Goal: Check status: Check status

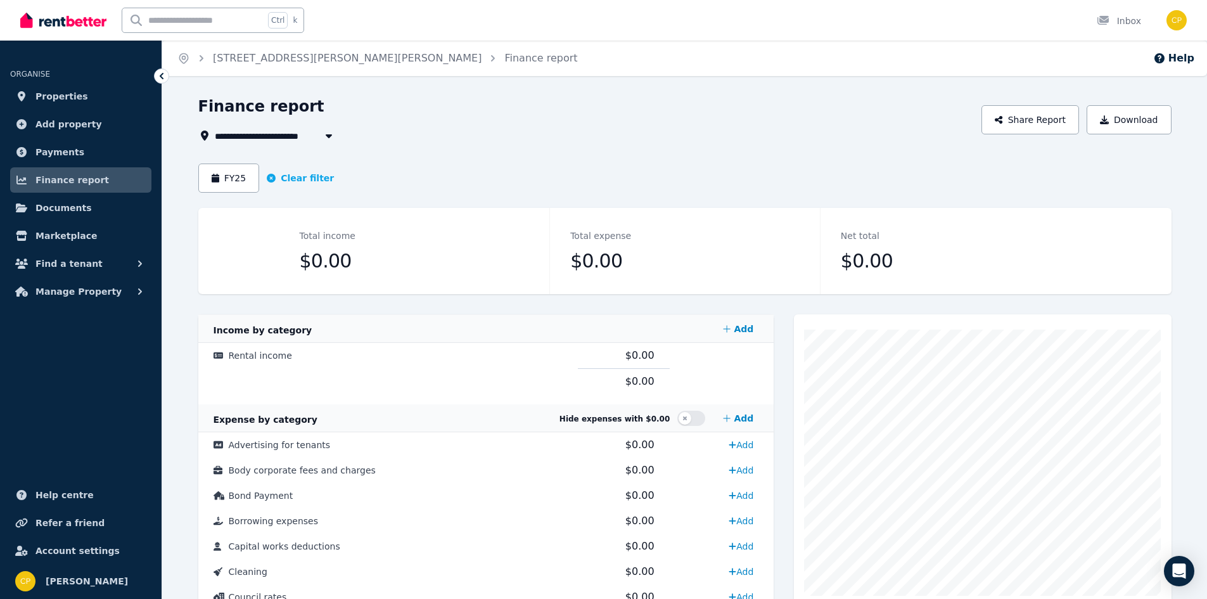
click at [296, 136] on span "[STREET_ADDRESS][PERSON_NAME][PERSON_NAME]" at bounding box center [344, 135] width 258 height 15
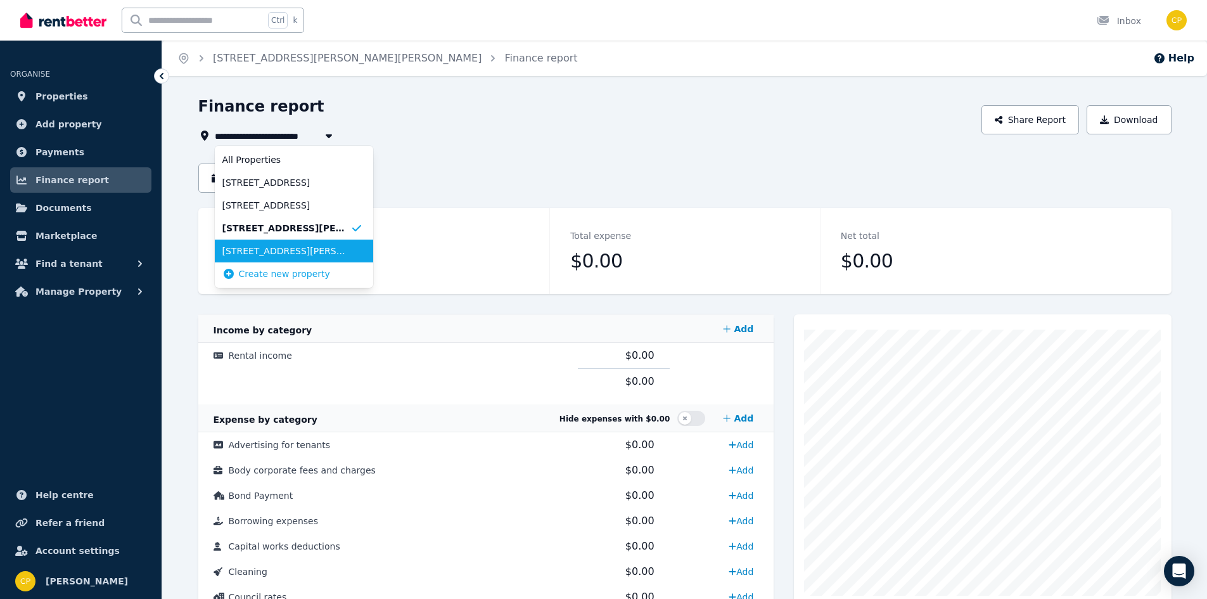
click at [259, 253] on span "[STREET_ADDRESS][PERSON_NAME]" at bounding box center [286, 251] width 128 height 13
type input "**********"
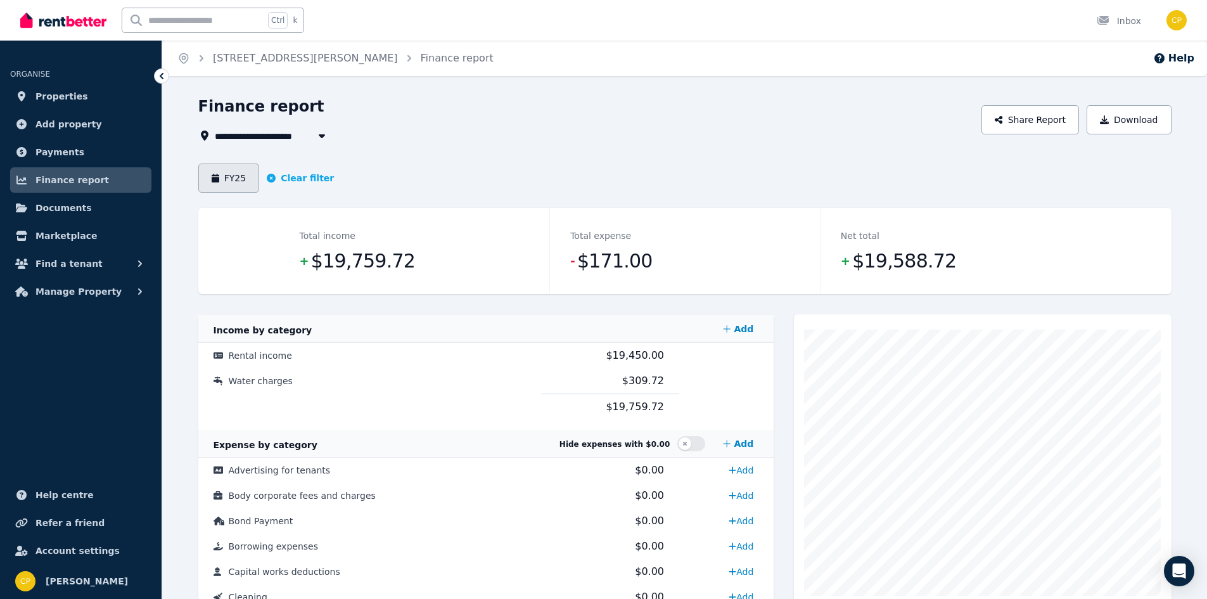
click at [230, 181] on button "FY25" at bounding box center [228, 177] width 61 height 29
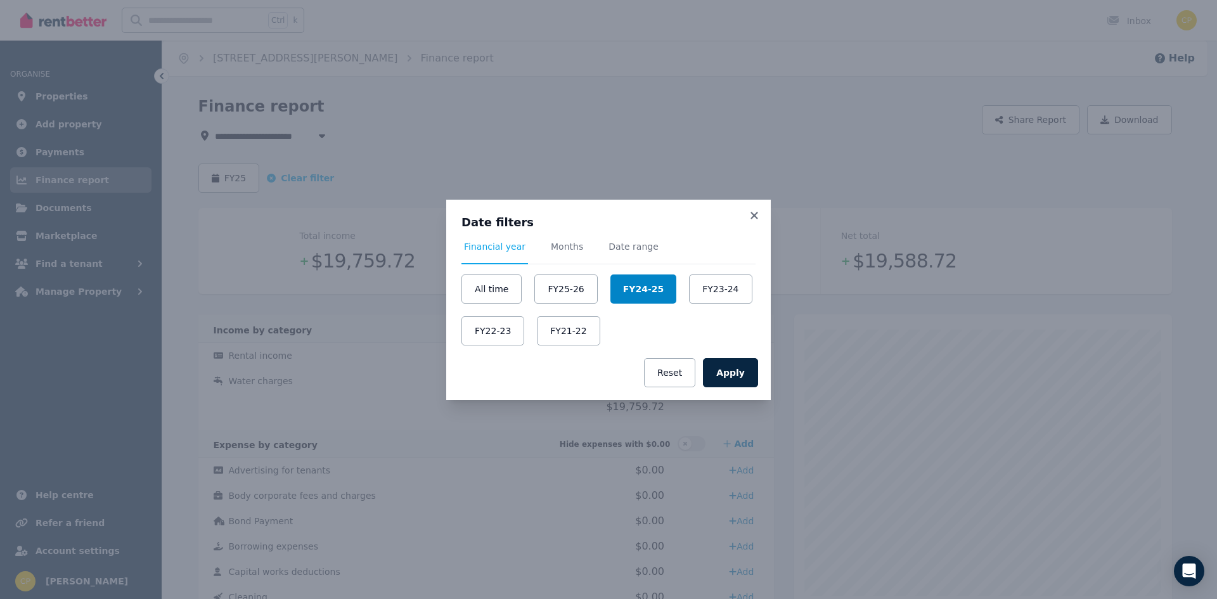
click at [630, 293] on button "FY24-25" at bounding box center [643, 288] width 66 height 29
click at [729, 378] on button "Apply" at bounding box center [730, 372] width 55 height 29
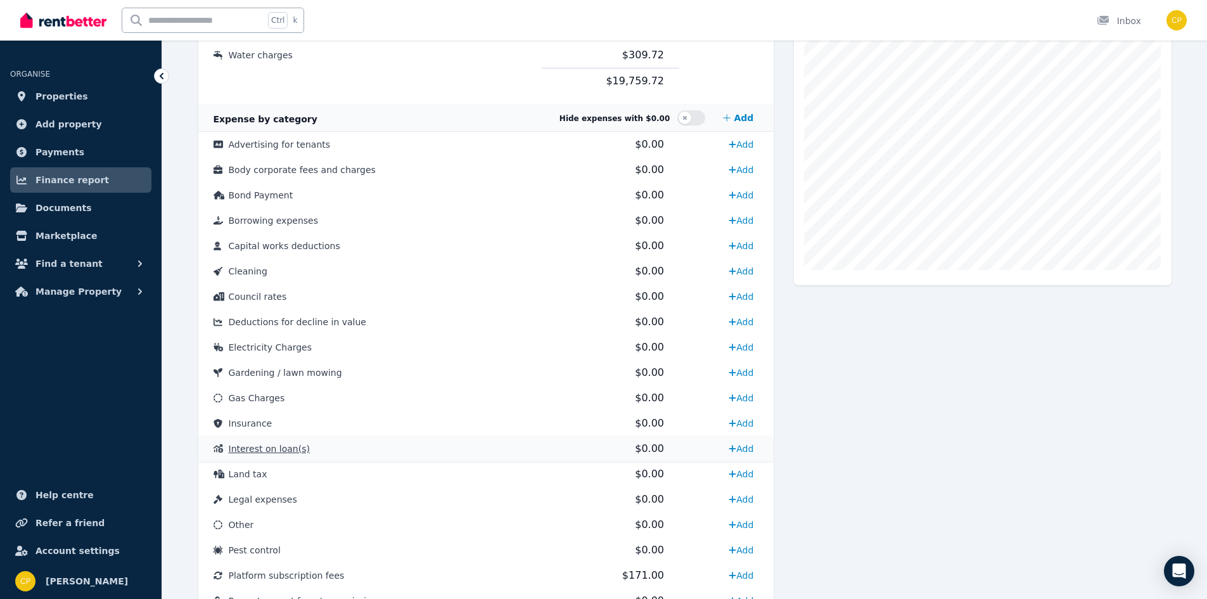
scroll to position [325, 0]
click at [695, 120] on button "button" at bounding box center [691, 118] width 28 height 15
